Goal: Check status: Check status

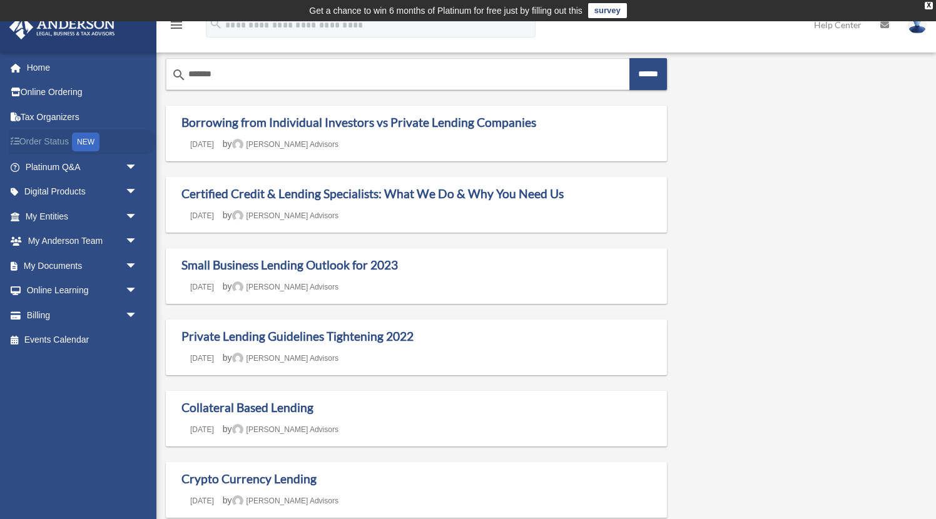
click at [62, 139] on link "Order Status NEW" at bounding box center [83, 143] width 148 height 26
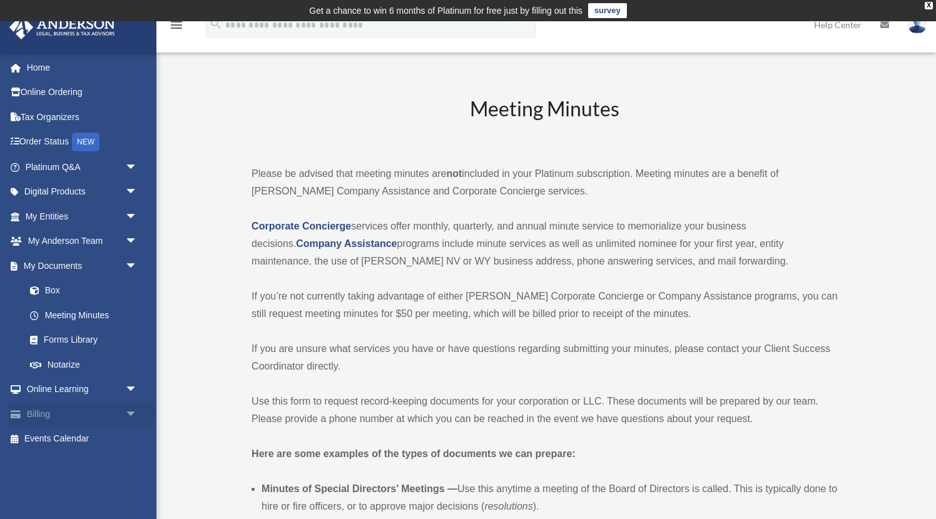
click at [60, 418] on link "Billing arrow_drop_down" at bounding box center [83, 414] width 148 height 25
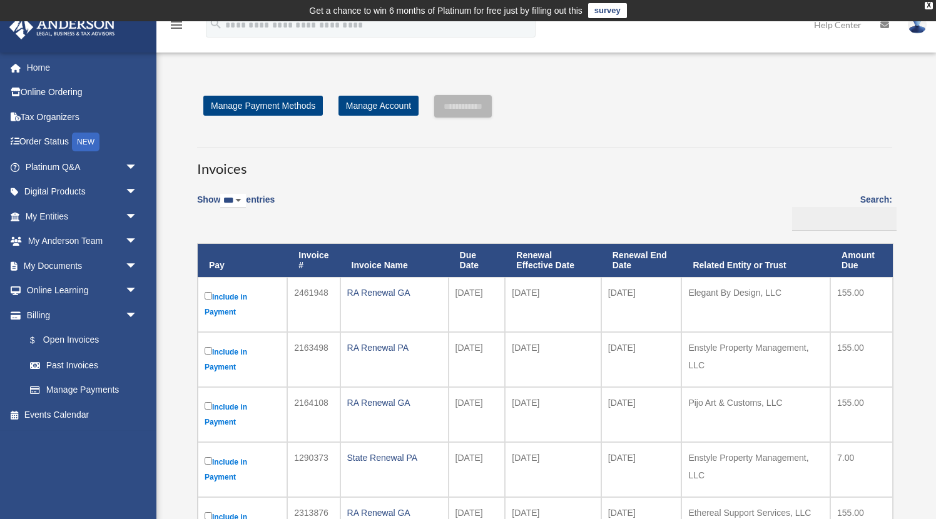
click at [471, 170] on h3 "Invoices" at bounding box center [544, 163] width 695 height 31
click at [576, 187] on div "Show ** ** ** *** entries Search: Pay Invoice # Invoice Name Due Date Renewal E…" at bounding box center [544, 446] width 695 height 522
select select "**"
click at [372, 107] on link "Manage Account" at bounding box center [379, 106] width 80 height 20
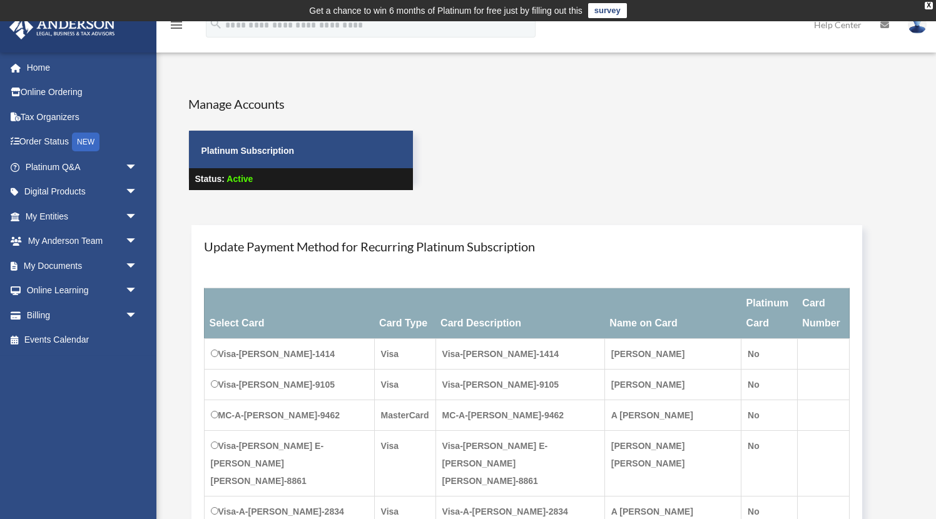
click at [372, 171] on p "Status: Active" at bounding box center [301, 179] width 224 height 22
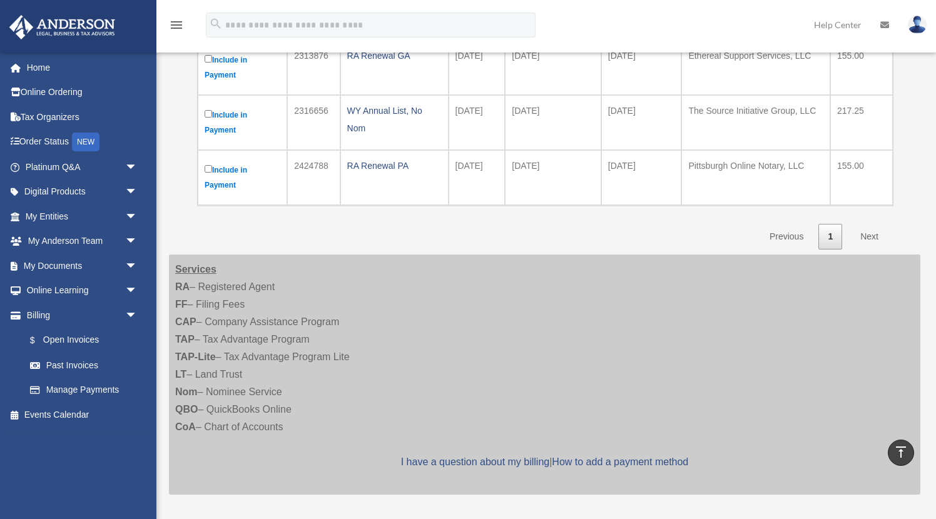
scroll to position [448, 0]
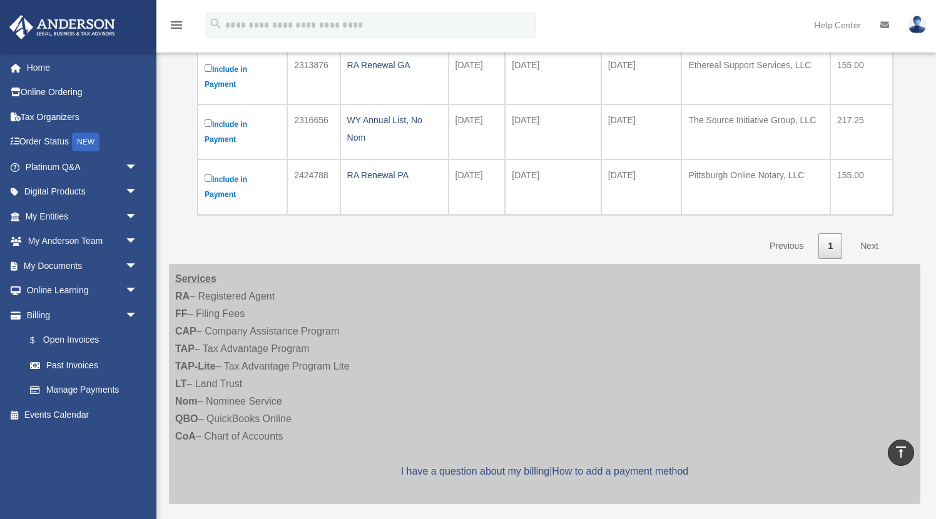
click at [869, 239] on link "Next" at bounding box center [869, 246] width 37 height 26
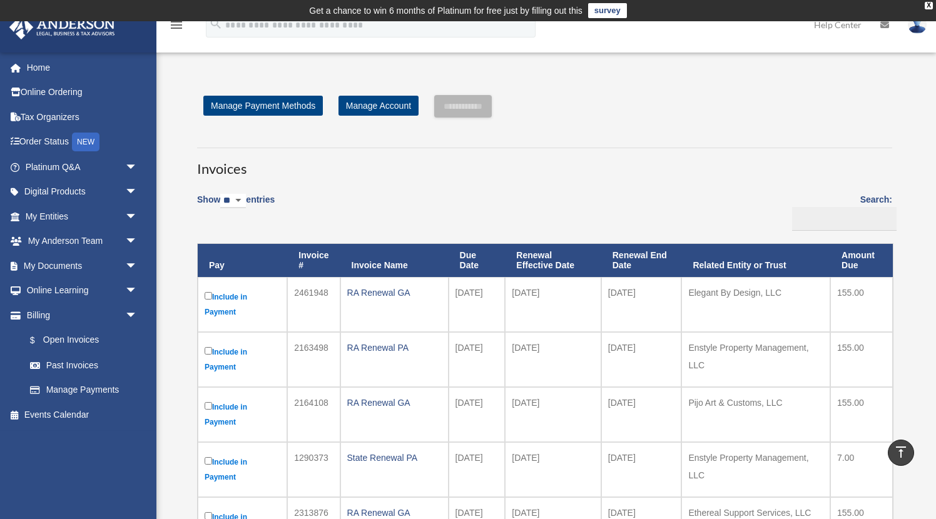
scroll to position [0, 0]
select select "***"
click at [581, 156] on h3 "Invoices" at bounding box center [544, 163] width 695 height 31
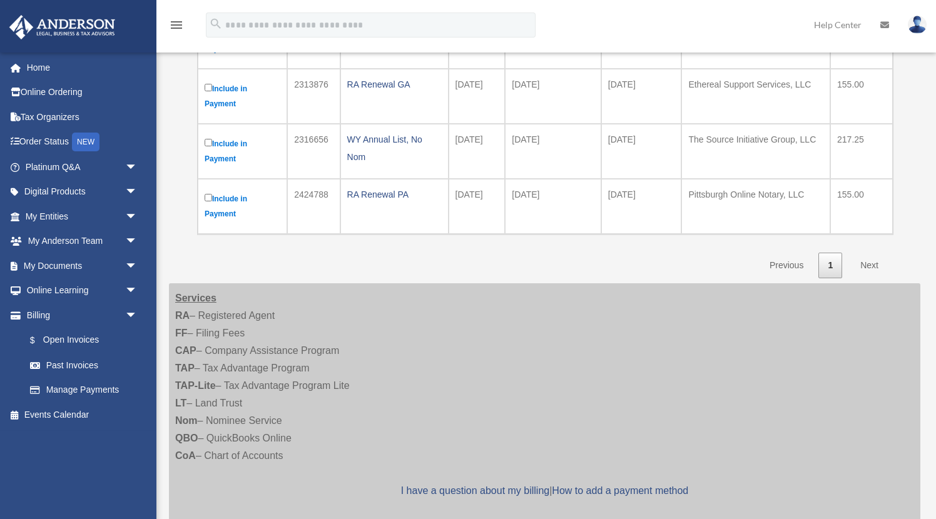
scroll to position [422, 0]
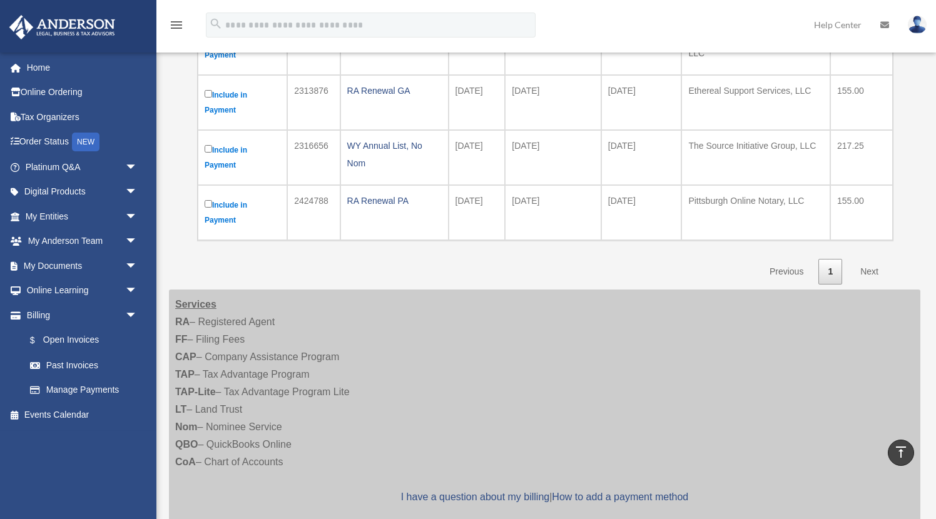
click at [864, 266] on link "Next" at bounding box center [869, 272] width 37 height 26
click at [87, 363] on link "Past Invoices" at bounding box center [87, 365] width 139 height 25
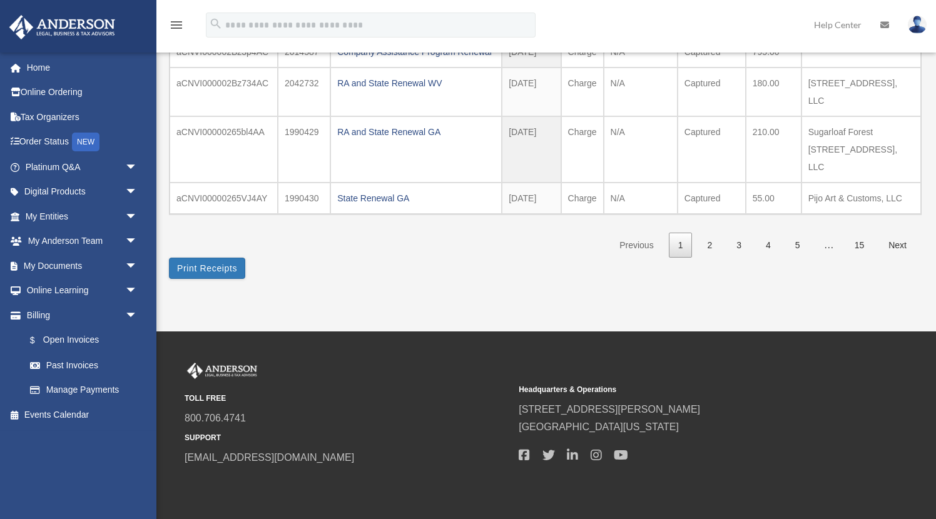
scroll to position [393, 0]
click at [865, 248] on link "15" at bounding box center [859, 246] width 29 height 26
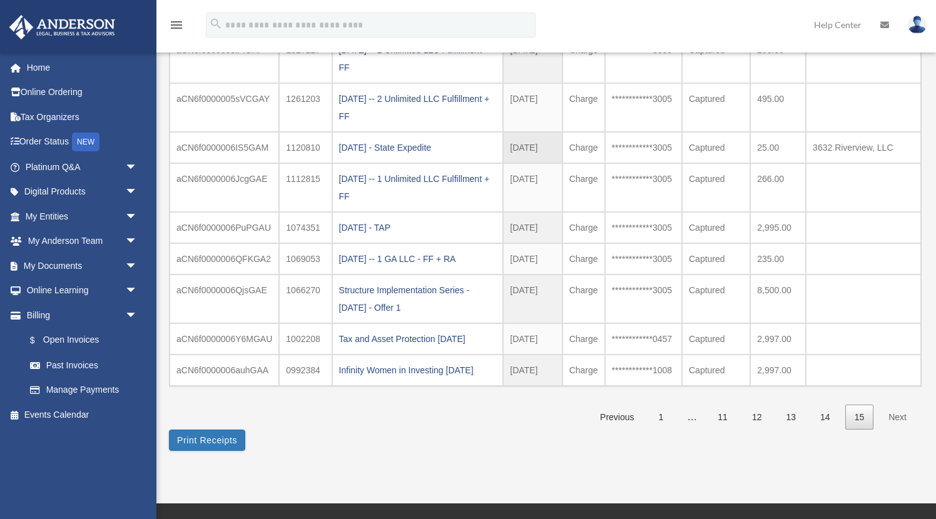
scroll to position [172, 0]
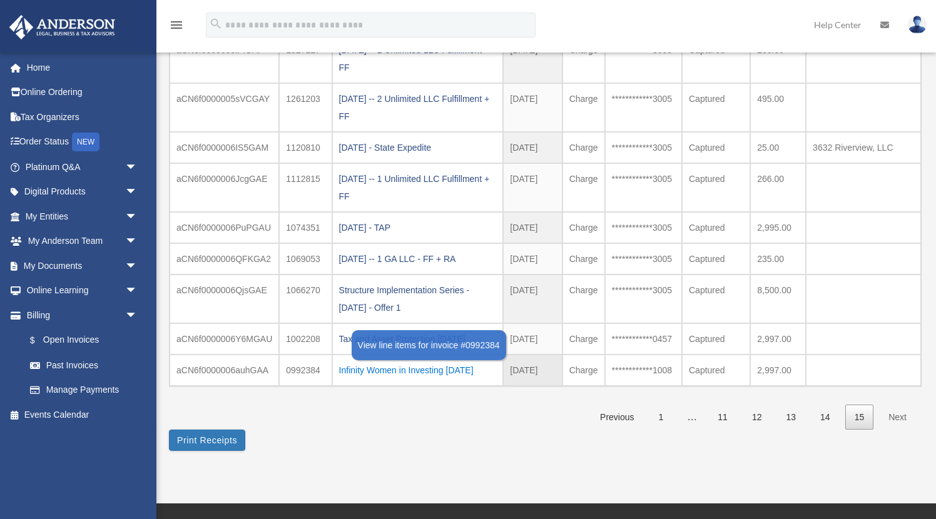
click at [384, 369] on div "Infinity Women in Investing 02.05.2022" at bounding box center [418, 371] width 158 height 18
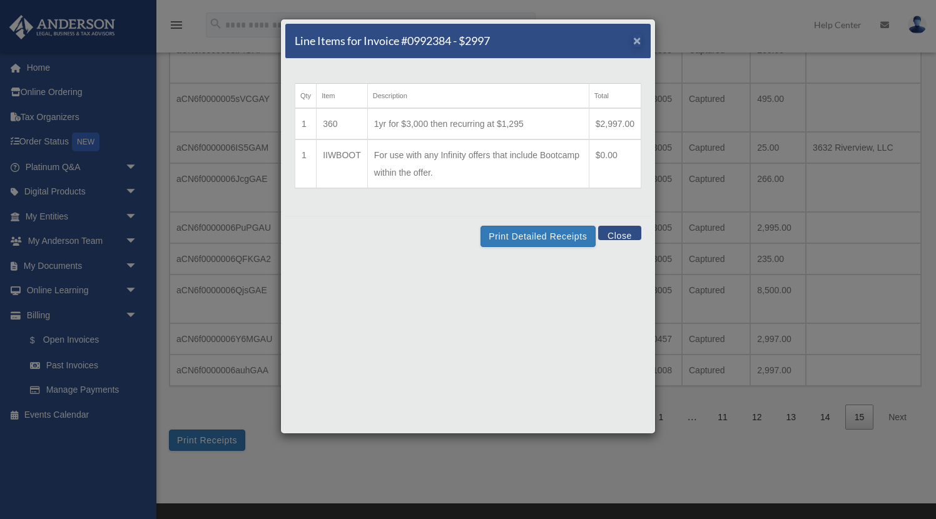
click at [641, 38] on span "×" at bounding box center [637, 40] width 8 height 14
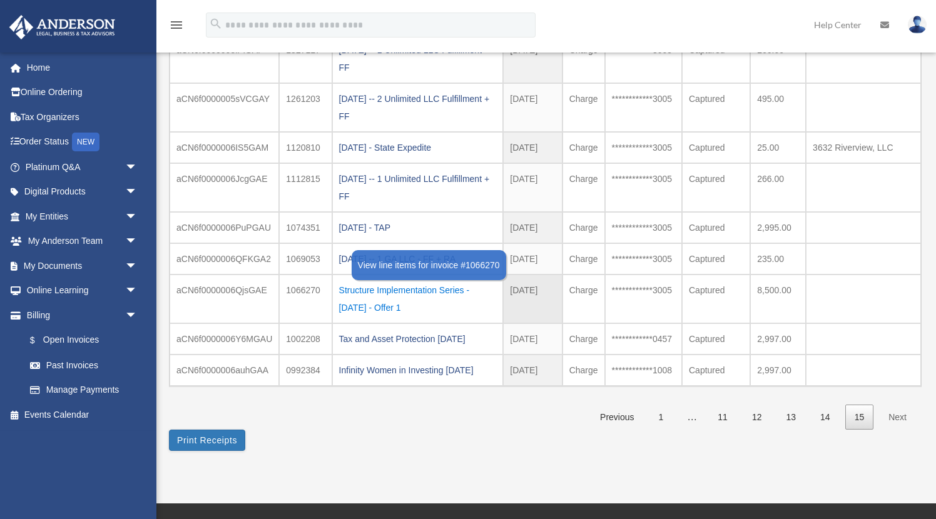
click at [447, 291] on div "Structure Implementation Series - March 2022 - Offer 1" at bounding box center [418, 299] width 158 height 35
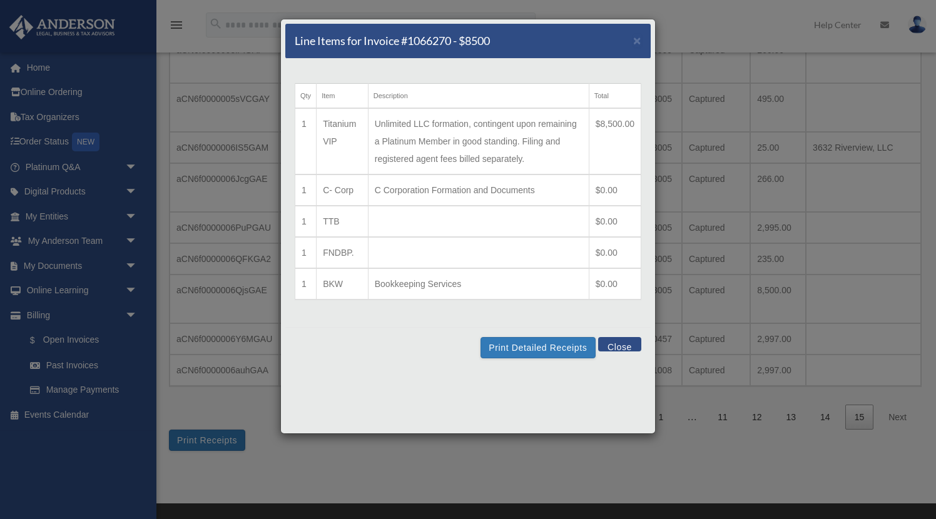
click at [621, 354] on div "Print Detailed Receipts Close" at bounding box center [467, 347] width 365 height 41
click at [615, 344] on button "Close" at bounding box center [619, 344] width 43 height 14
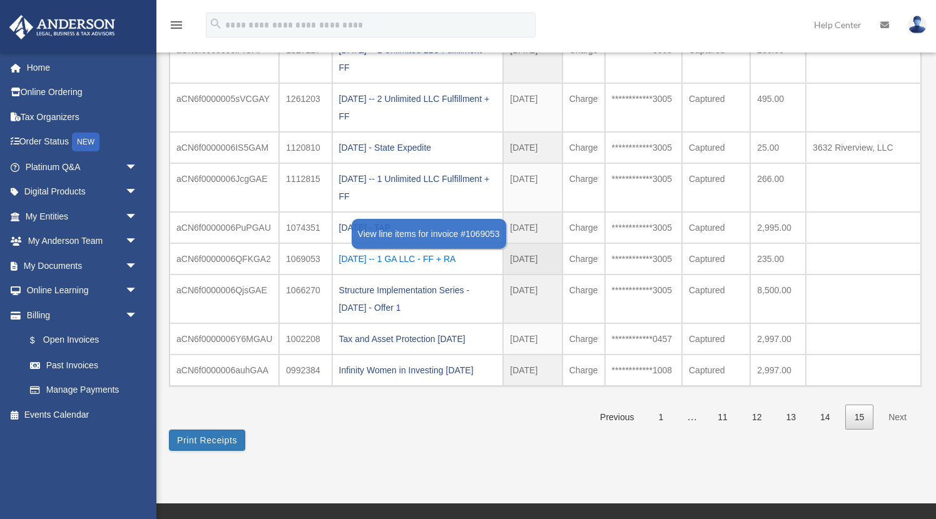
click at [454, 262] on div "2022.3.23 -- 1 GA LLC - FF + RA" at bounding box center [418, 259] width 158 height 18
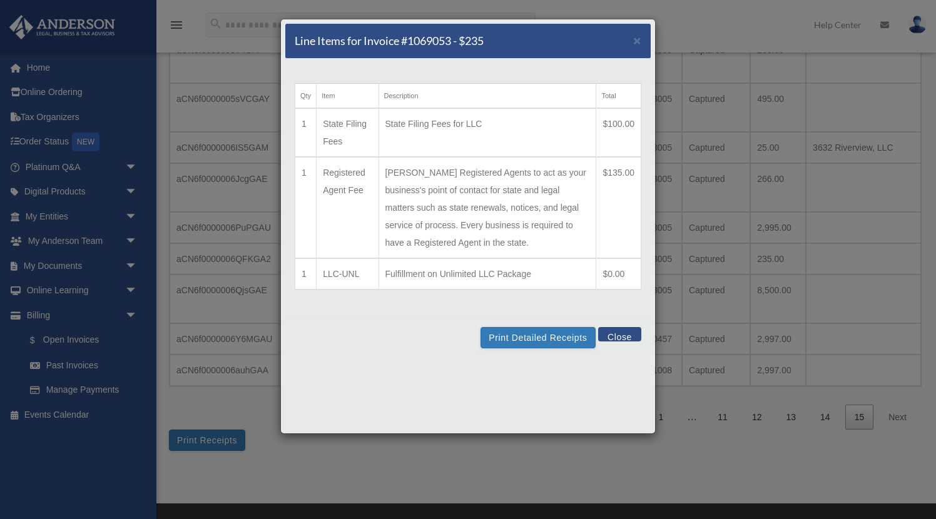
click at [724, 231] on div "Line Items for Invoice #1069053 - $235 × Qty Item Description Total 1 State Fil…" at bounding box center [468, 259] width 936 height 519
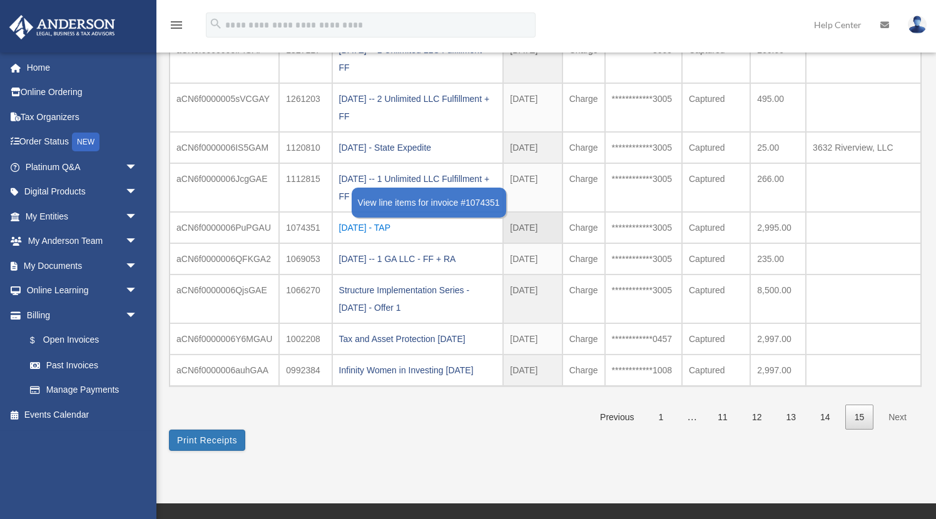
click at [406, 221] on div "2022.03.25 - TAP" at bounding box center [418, 228] width 158 height 18
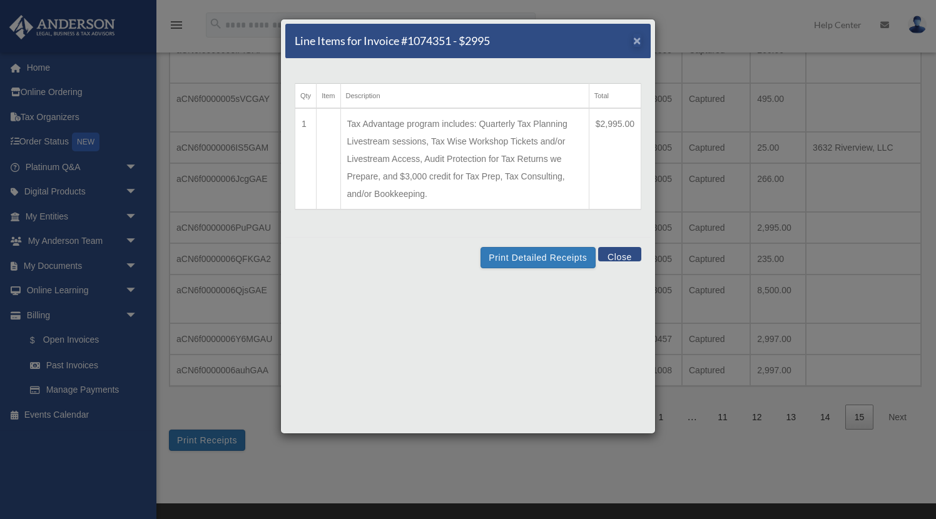
click at [634, 45] on span "×" at bounding box center [637, 40] width 8 height 14
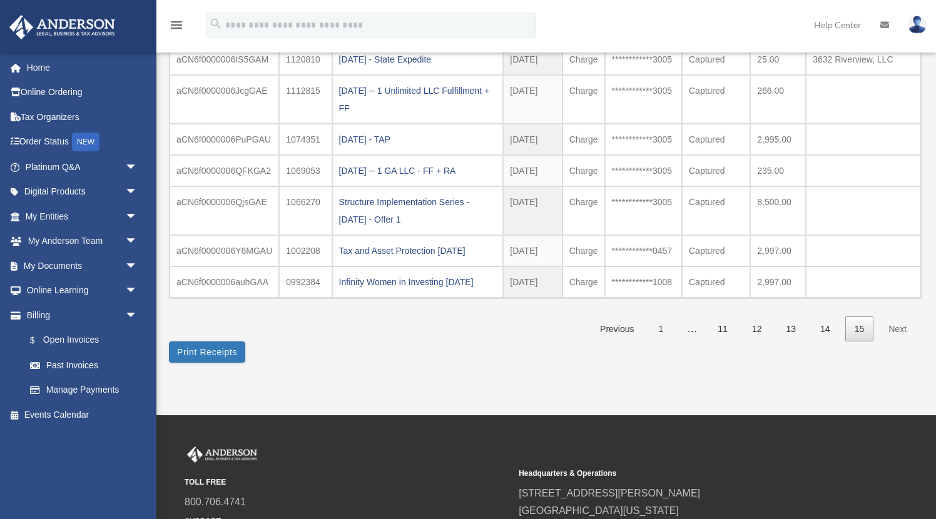
scroll to position [280, 0]
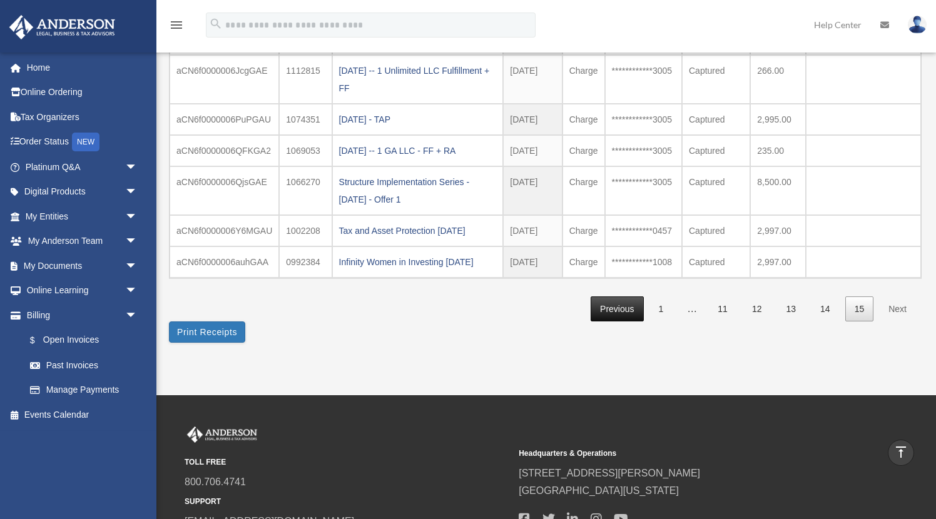
click at [631, 315] on link "Previous" at bounding box center [617, 310] width 53 height 26
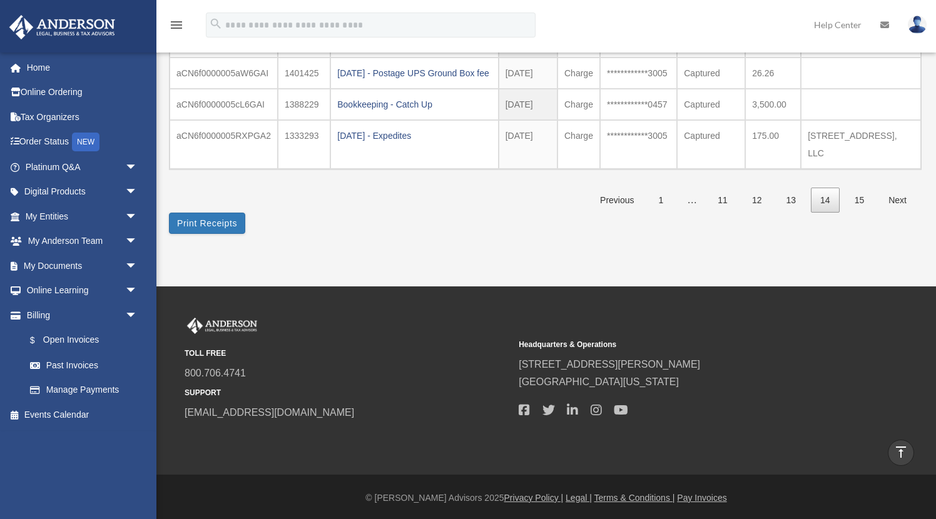
scroll to position [472, 0]
